Goal: Navigation & Orientation: Find specific page/section

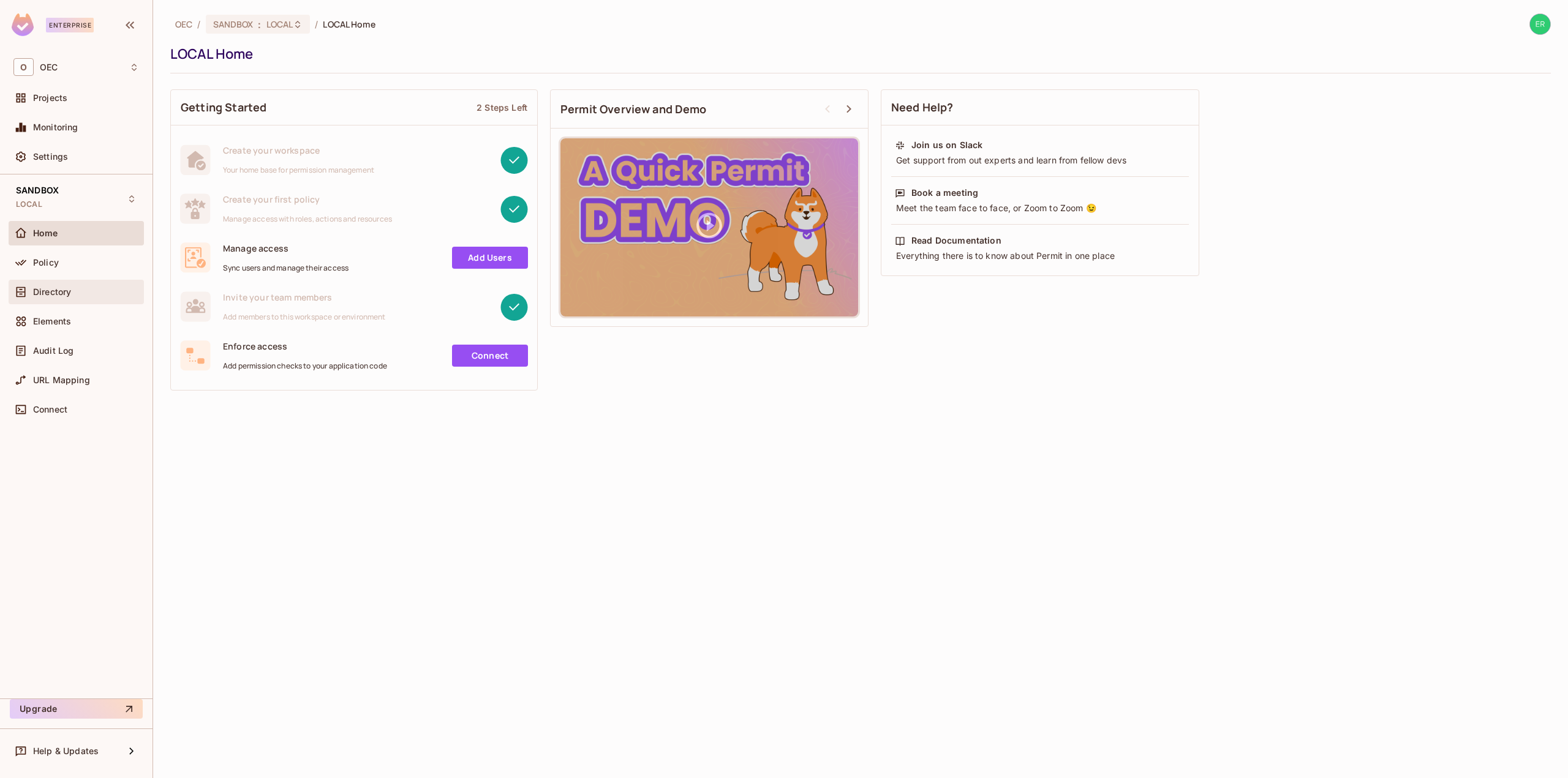
click at [72, 281] on div "Directory" at bounding box center [76, 292] width 136 height 25
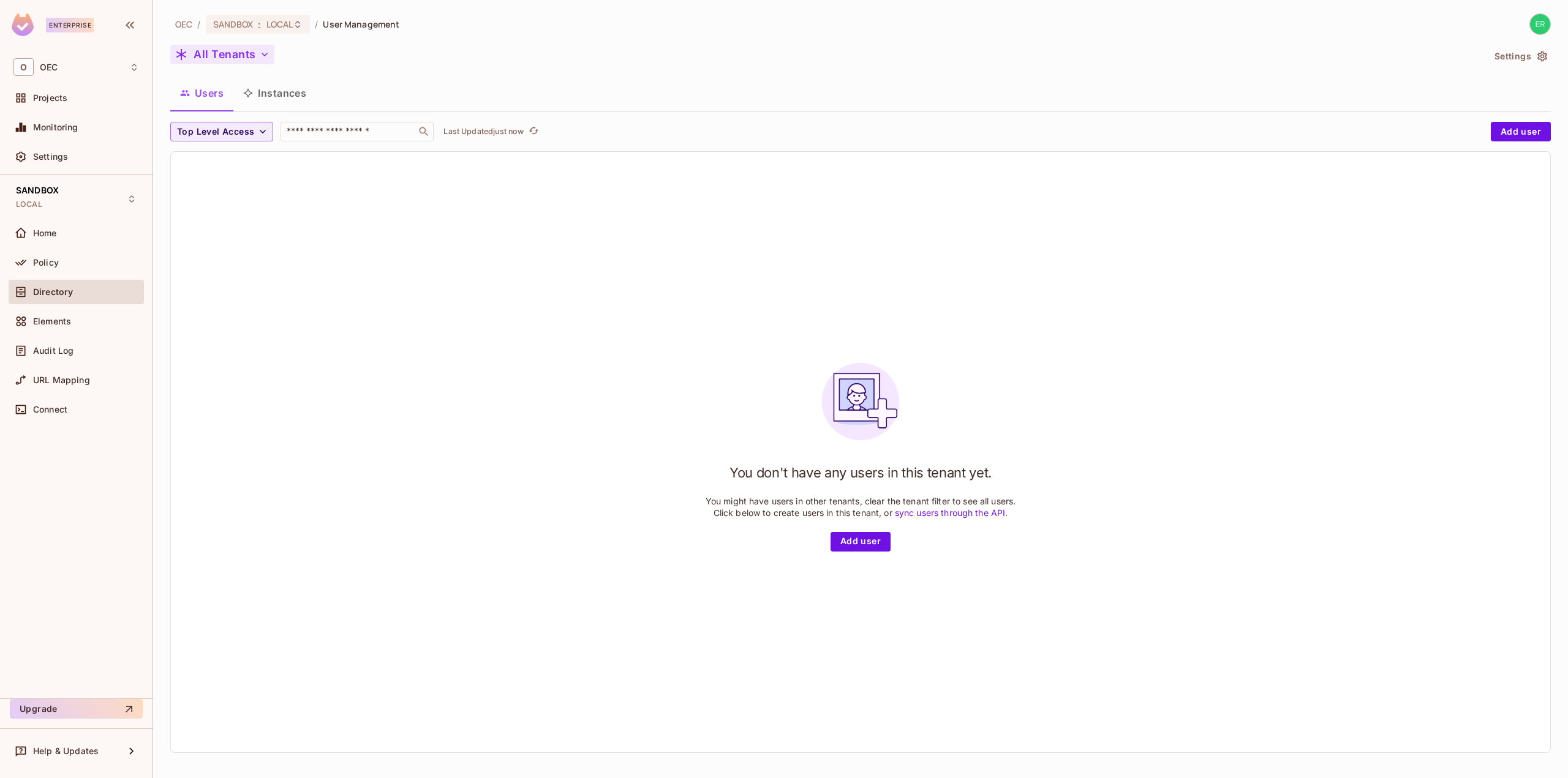
click at [248, 58] on button "All Tenants" at bounding box center [222, 54] width 104 height 20
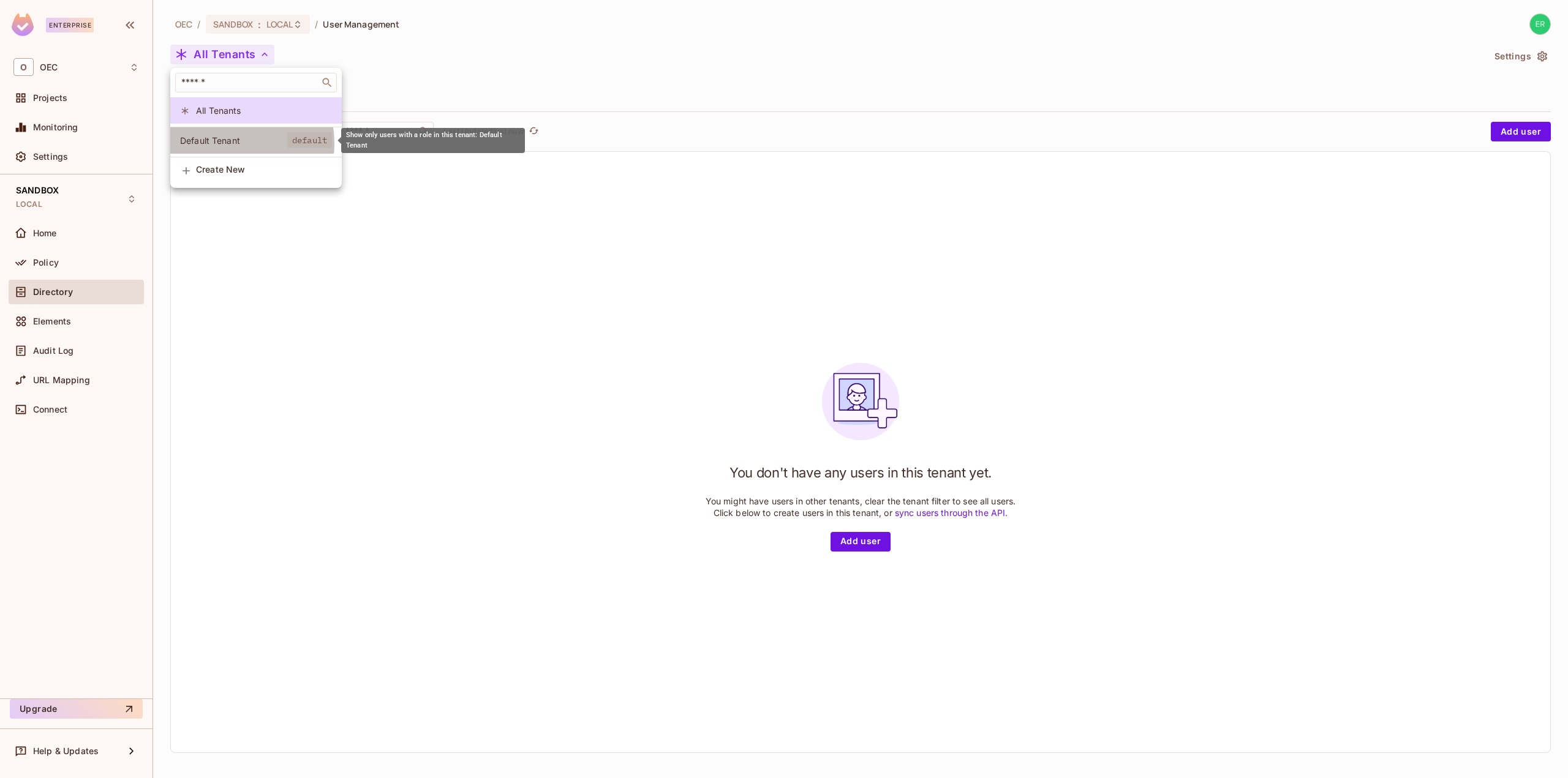
click at [234, 143] on span "Default Tenant" at bounding box center [233, 140] width 107 height 12
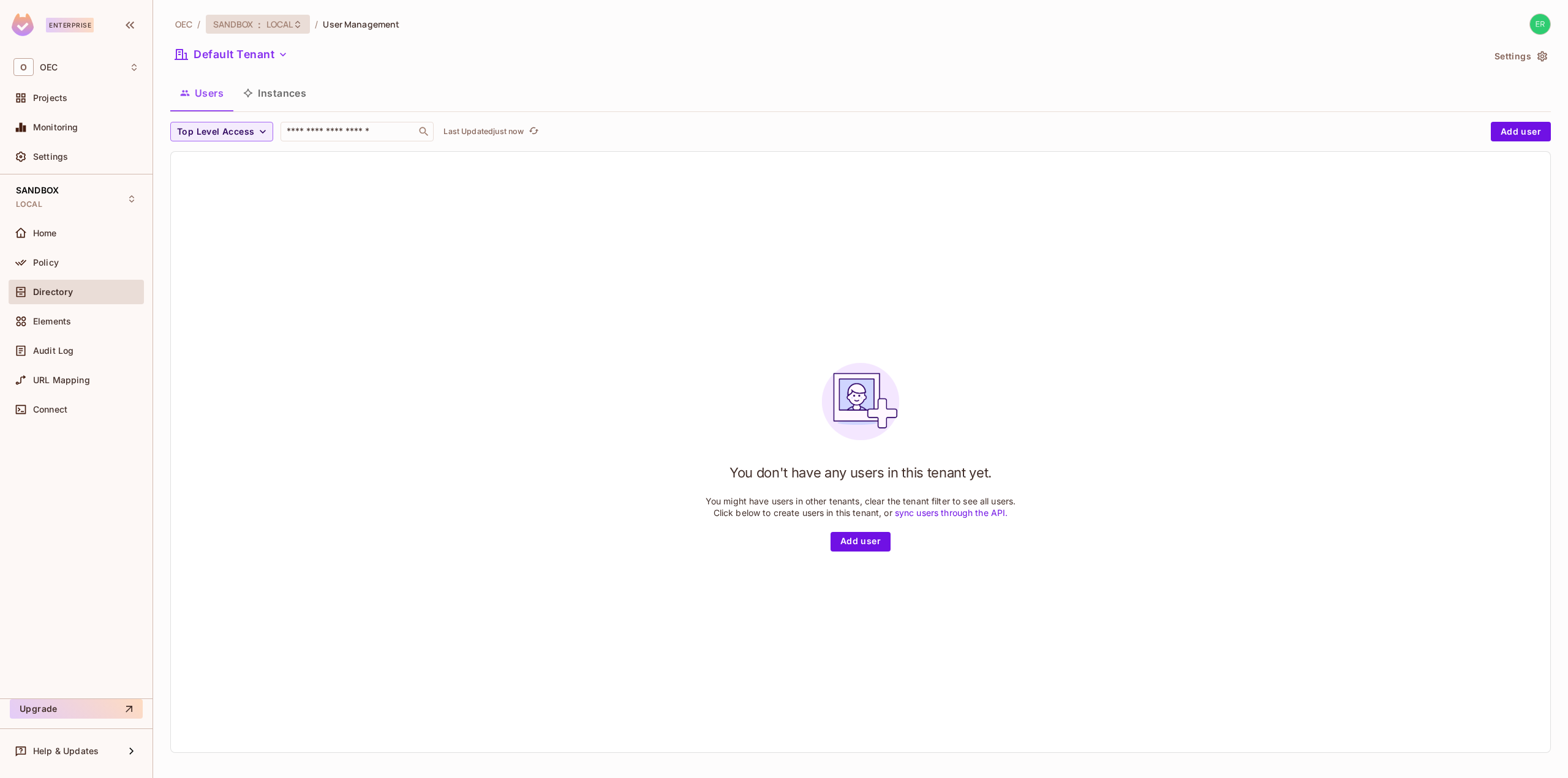
click at [283, 31] on div "SANDBOX : LOCAL" at bounding box center [258, 24] width 105 height 19
click at [285, 142] on div "GBO" at bounding box center [302, 140] width 159 height 15
click at [421, 160] on div "LOCAL" at bounding box center [476, 160] width 159 height 15
click at [267, 30] on div "GBO : LOCAL" at bounding box center [247, 24] width 82 height 19
click at [387, 45] on div "Switch environment" at bounding box center [389, 51] width 343 height 23
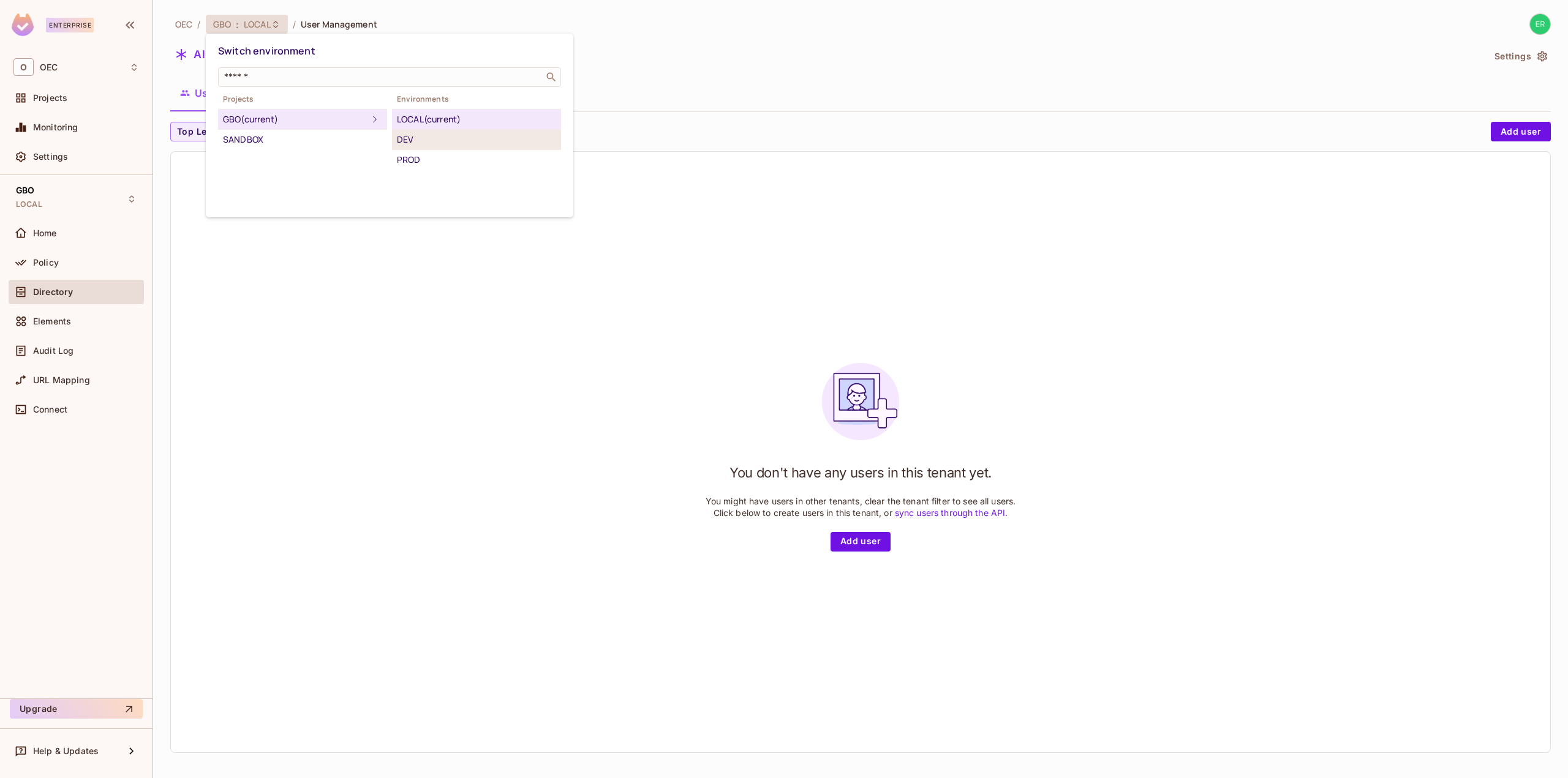
click at [439, 138] on div "DEV" at bounding box center [476, 140] width 159 height 15
click at [248, 51] on button "All Tenants" at bounding box center [222, 54] width 104 height 20
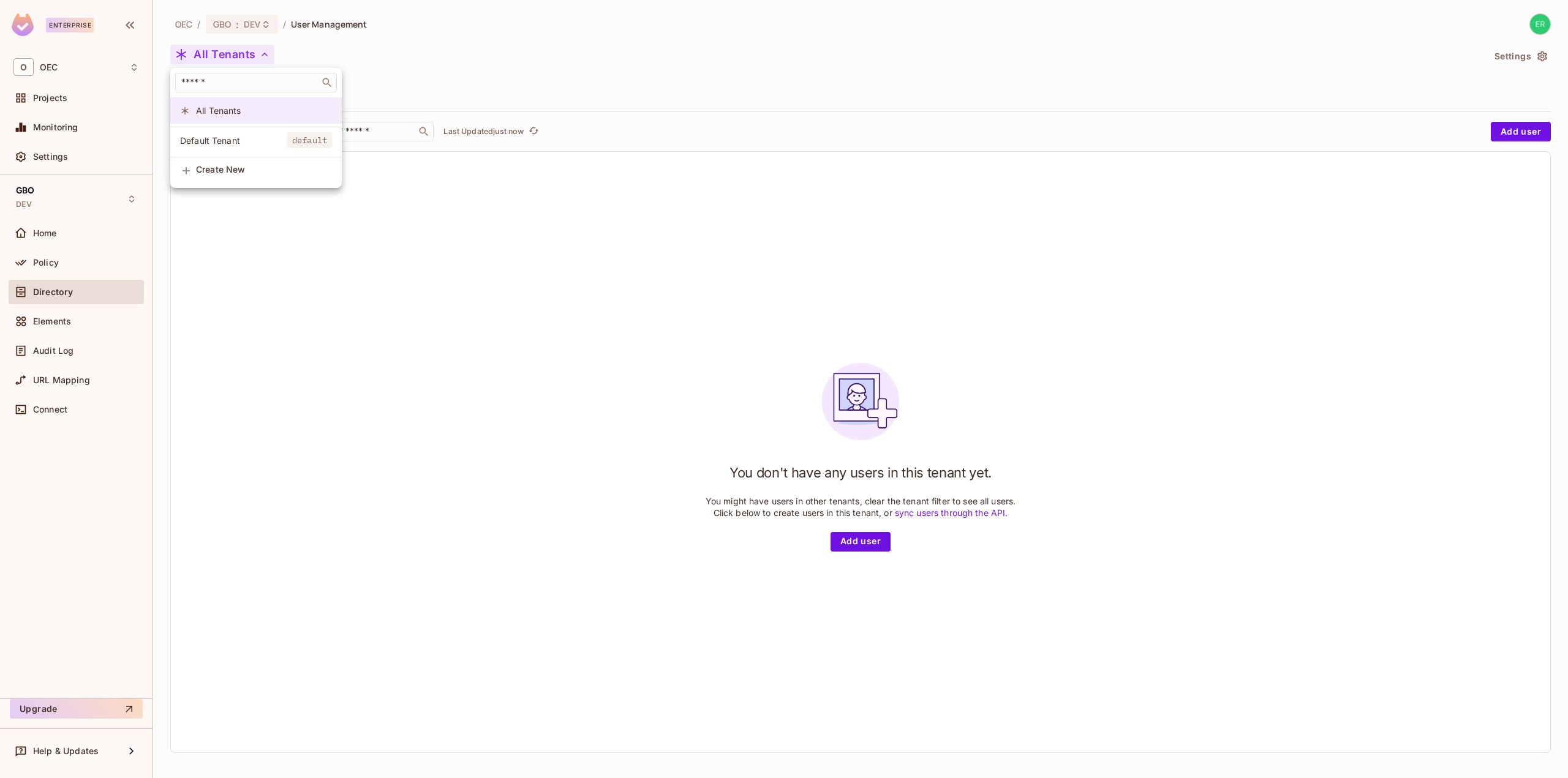
click at [249, 110] on span "All Tenants" at bounding box center [264, 110] width 136 height 12
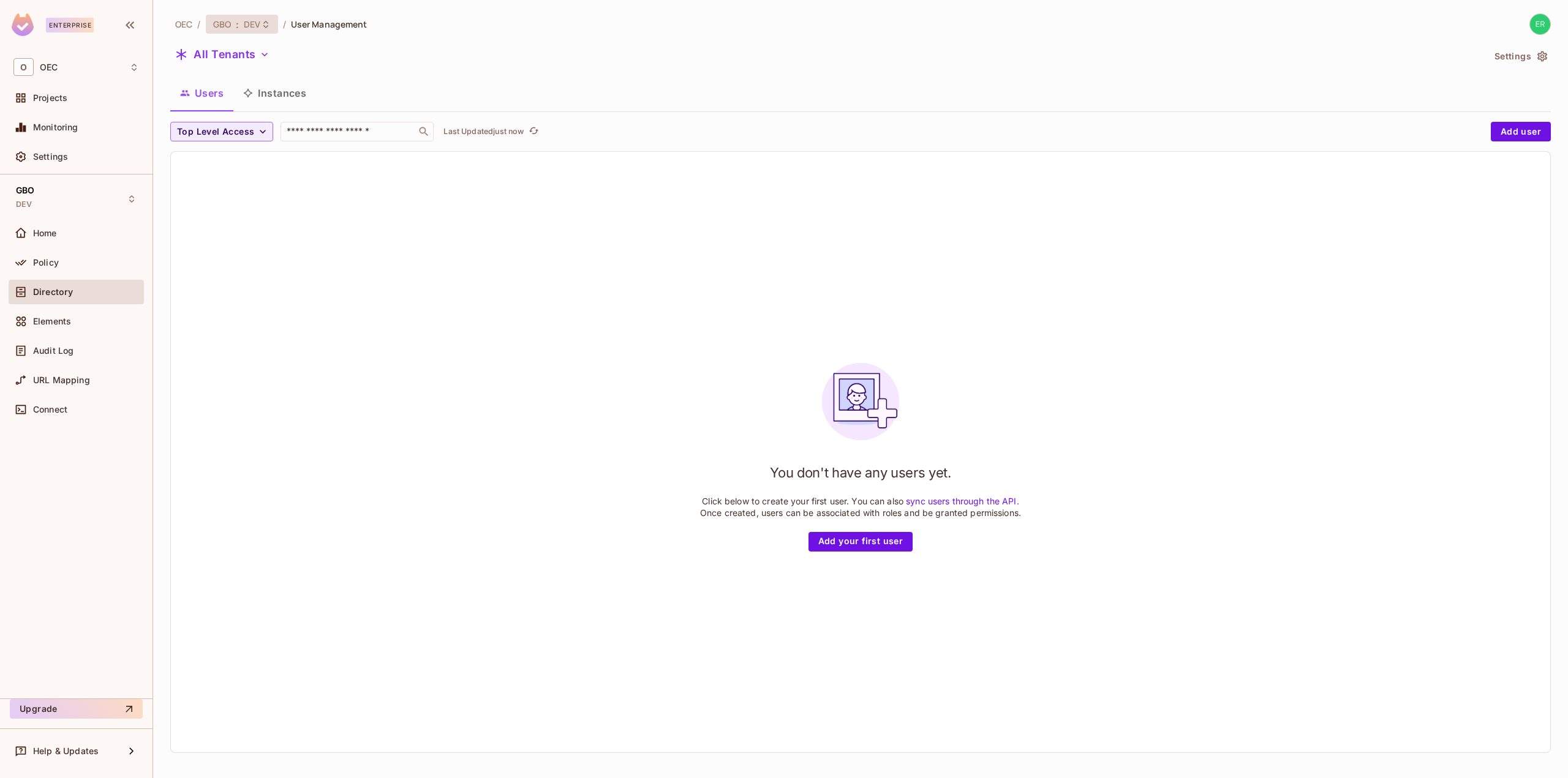
click at [240, 17] on div "GBO : DEV" at bounding box center [242, 24] width 72 height 19
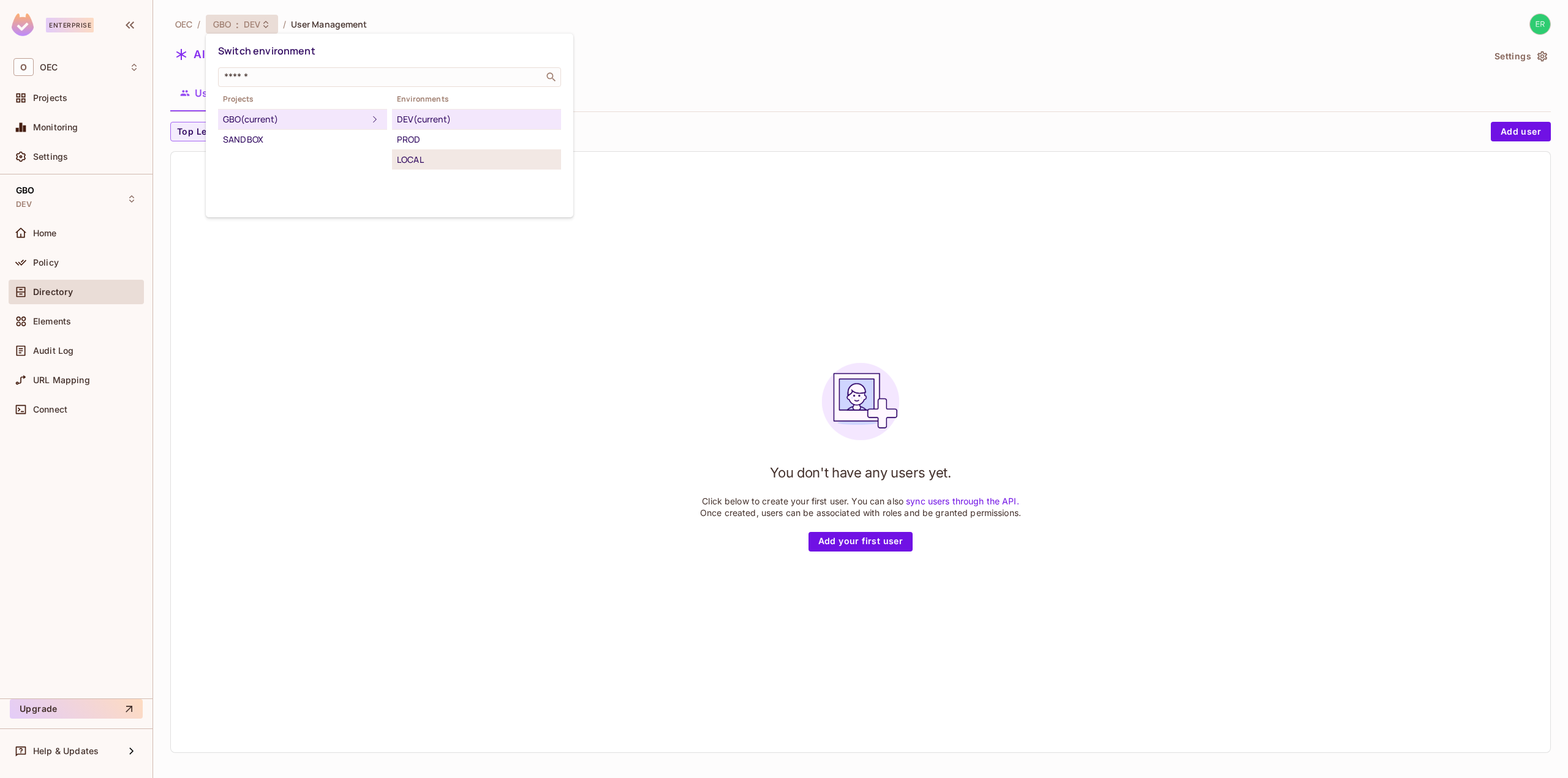
click at [429, 156] on div "LOCAL" at bounding box center [476, 160] width 159 height 15
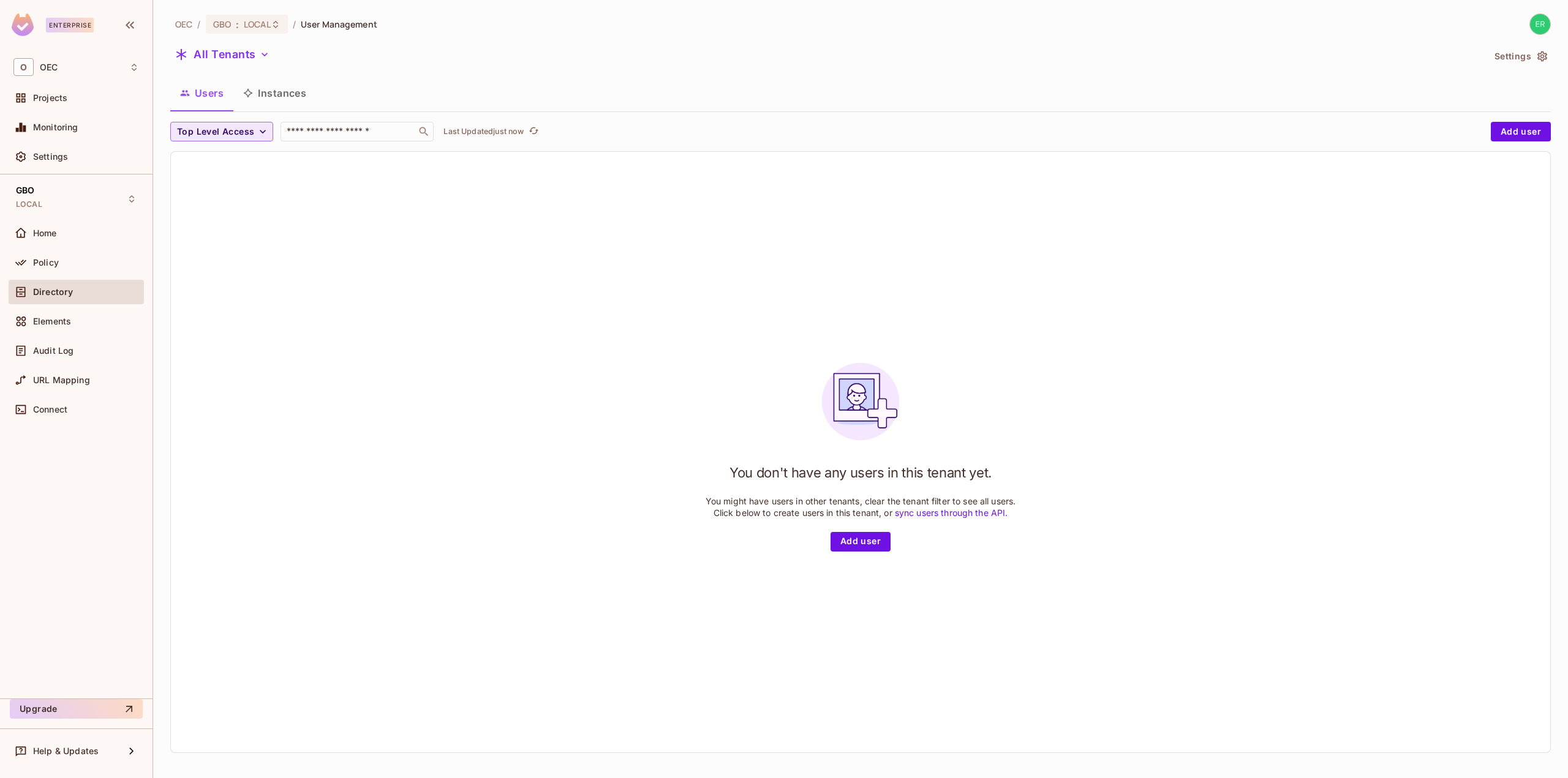
click at [244, 127] on span "Top Level Access" at bounding box center [215, 132] width 77 height 15
click at [244, 127] on div at bounding box center [784, 389] width 1568 height 778
click at [244, 127] on span "Top Level Access" at bounding box center [215, 132] width 77 height 15
click at [619, 230] on div at bounding box center [784, 389] width 1568 height 778
